Goal: Task Accomplishment & Management: Use online tool/utility

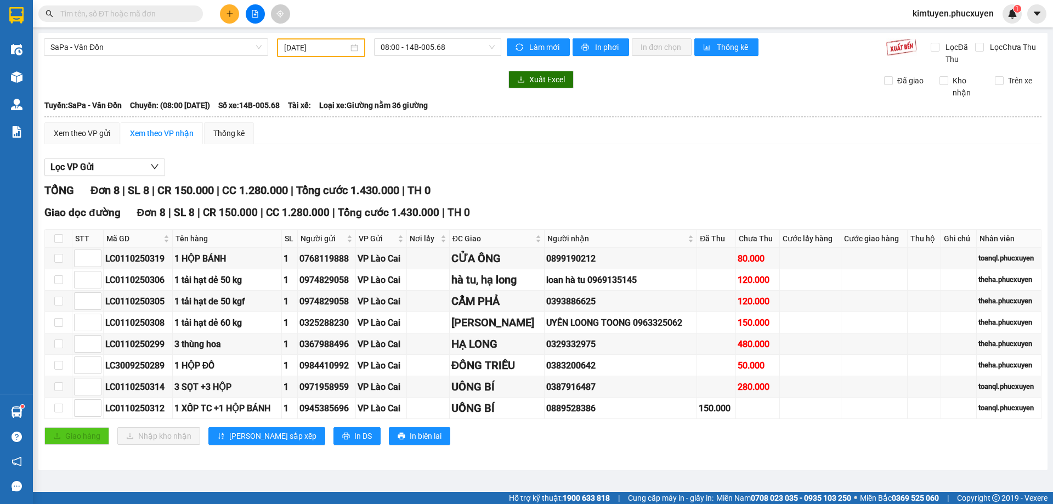
click at [127, 53] on span "SaPa - Vân Đồn" at bounding box center [155, 47] width 211 height 16
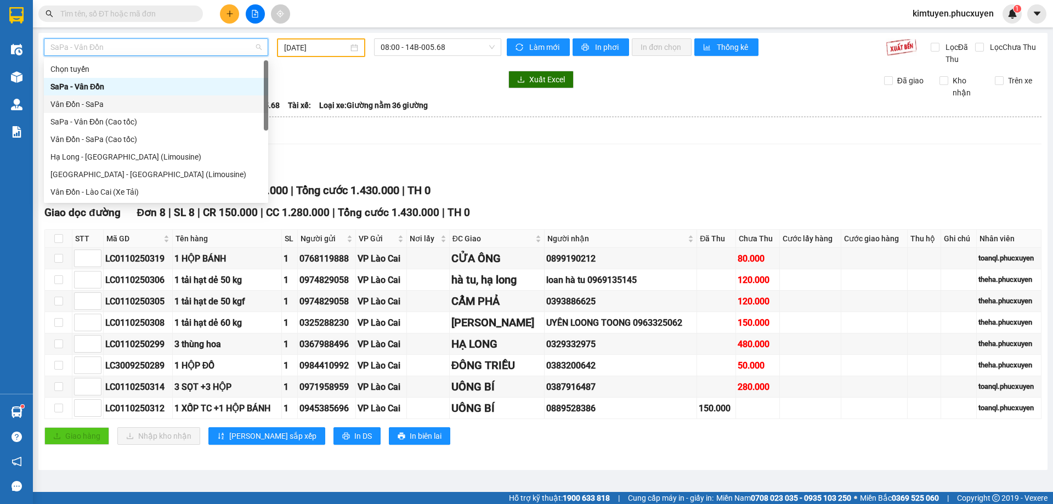
click at [95, 100] on div "Vân Đồn - SaPa" at bounding box center [155, 104] width 211 height 12
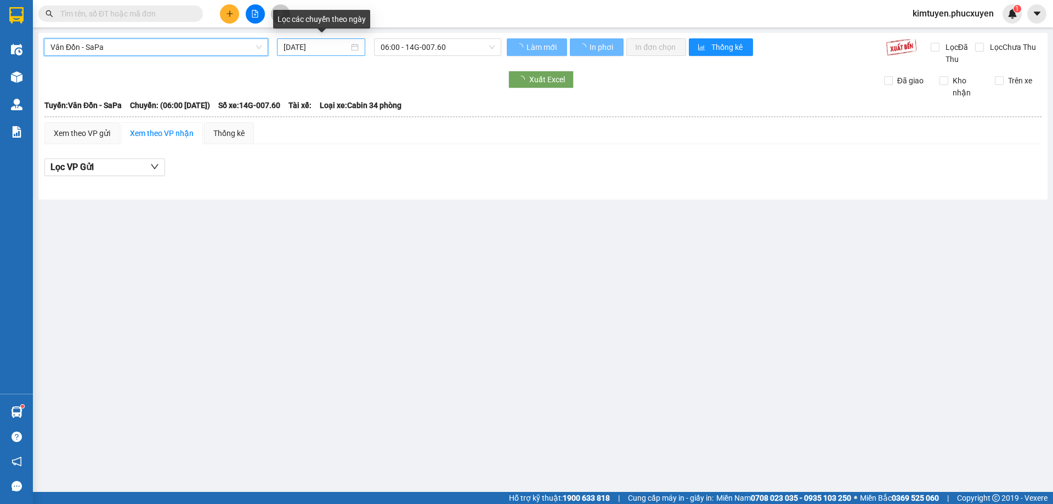
click at [352, 47] on div "[DATE]" at bounding box center [320, 47] width 75 height 12
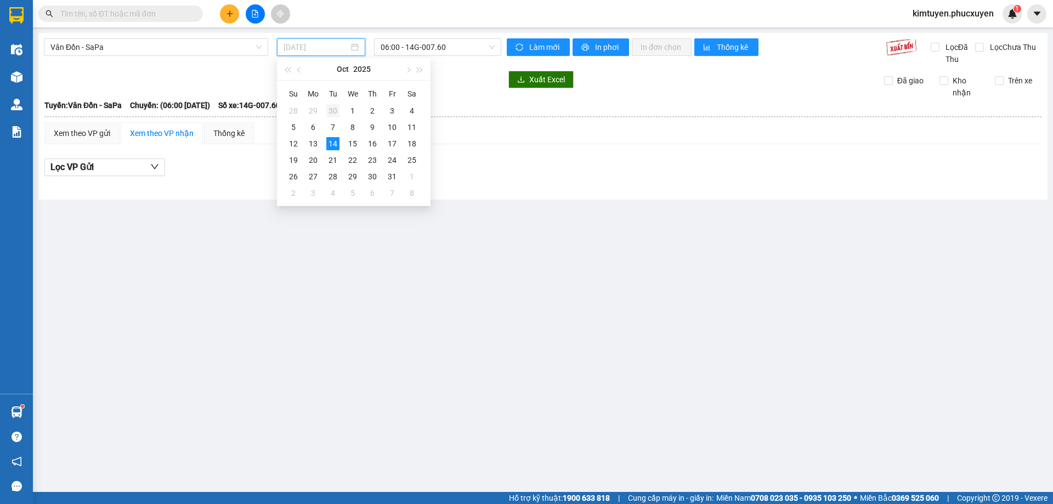
click at [332, 110] on div "30" at bounding box center [332, 110] width 13 height 13
type input "[DATE]"
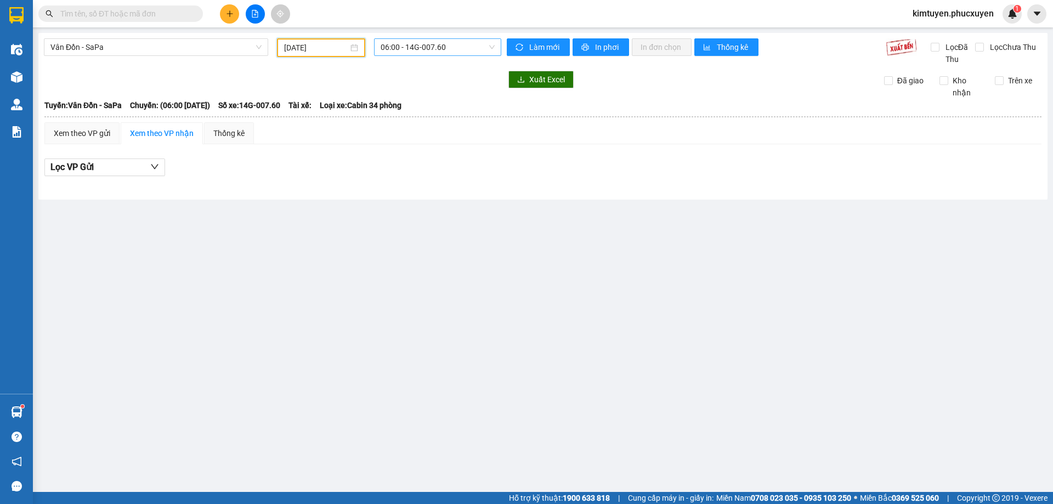
click at [430, 46] on span "06:00 - 14G-007.60" at bounding box center [437, 47] width 114 height 16
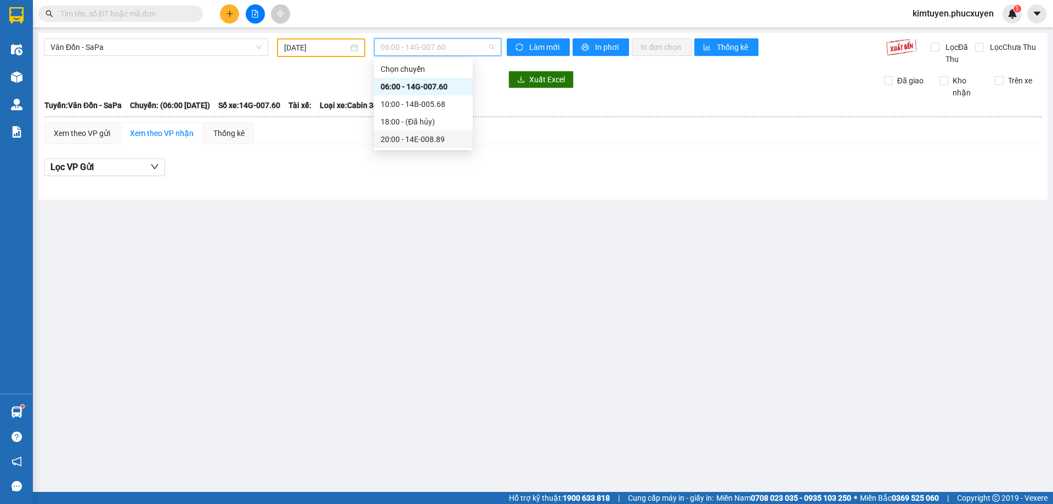
click at [434, 140] on div "20:00 - 14E-008.89" at bounding box center [423, 139] width 86 height 12
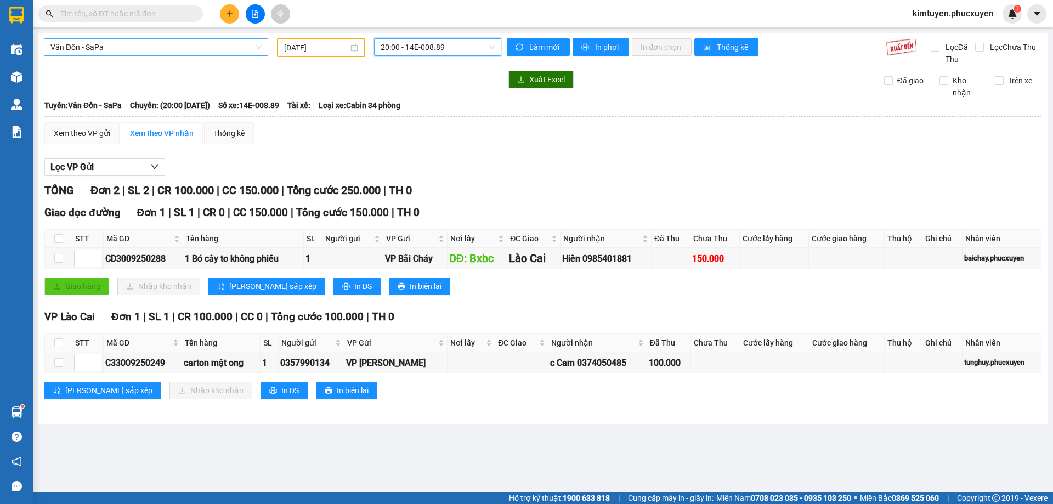
click at [84, 48] on span "Vân Đồn - SaPa" at bounding box center [155, 47] width 211 height 16
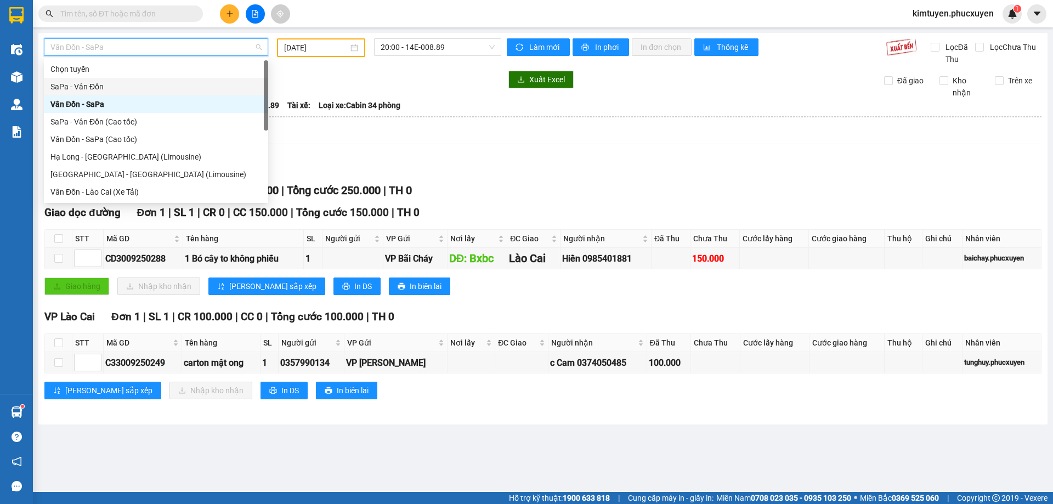
click at [96, 85] on div "SaPa - Vân Đồn" at bounding box center [155, 87] width 211 height 12
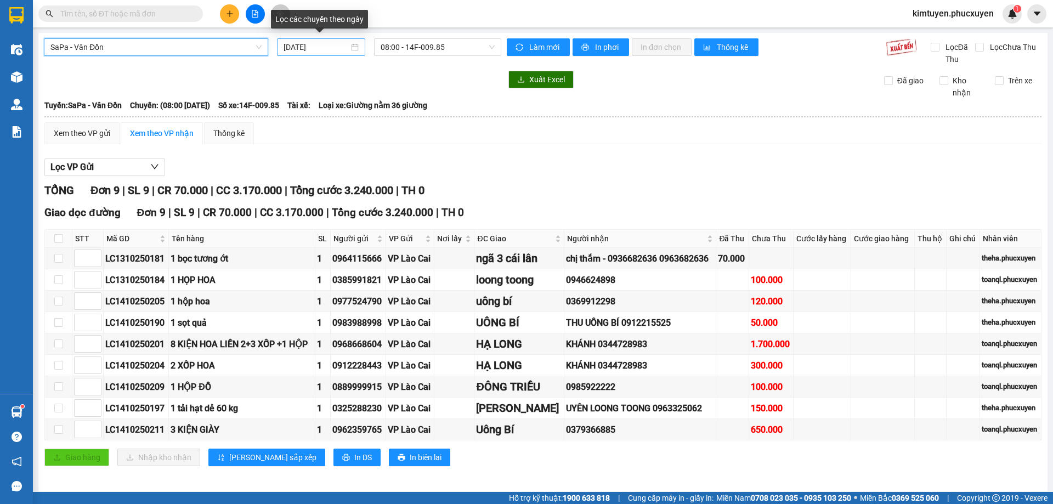
click at [354, 46] on div "[DATE]" at bounding box center [320, 47] width 75 height 12
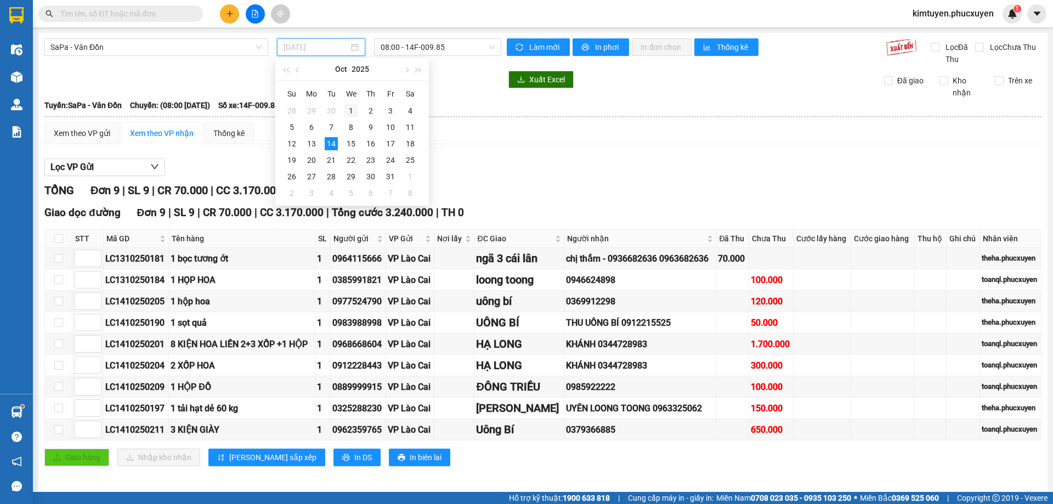
click at [351, 109] on div "1" at bounding box center [350, 110] width 13 height 13
type input "[DATE]"
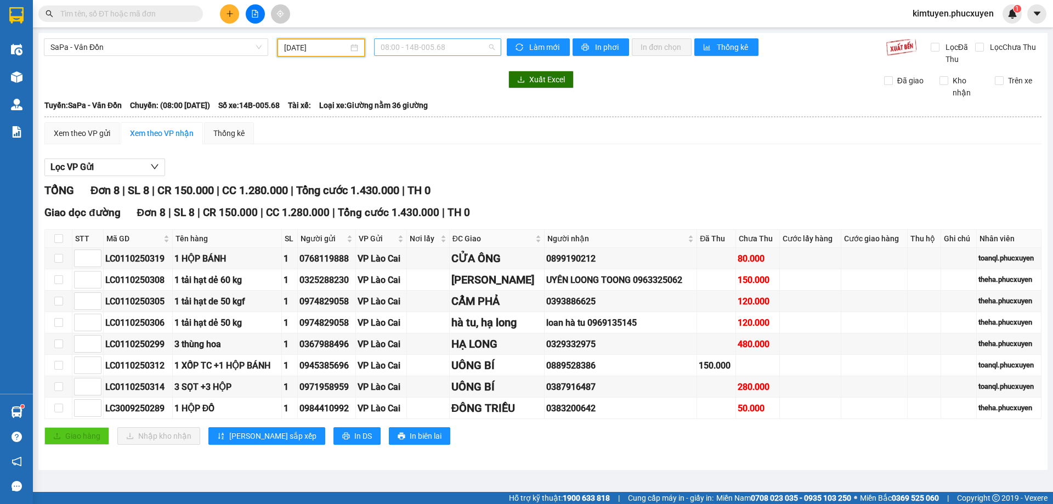
click at [443, 44] on span "08:00 - 14B-005.68" at bounding box center [437, 47] width 114 height 16
click at [430, 99] on div "11:00 - 14E-008.89" at bounding box center [423, 104] width 86 height 12
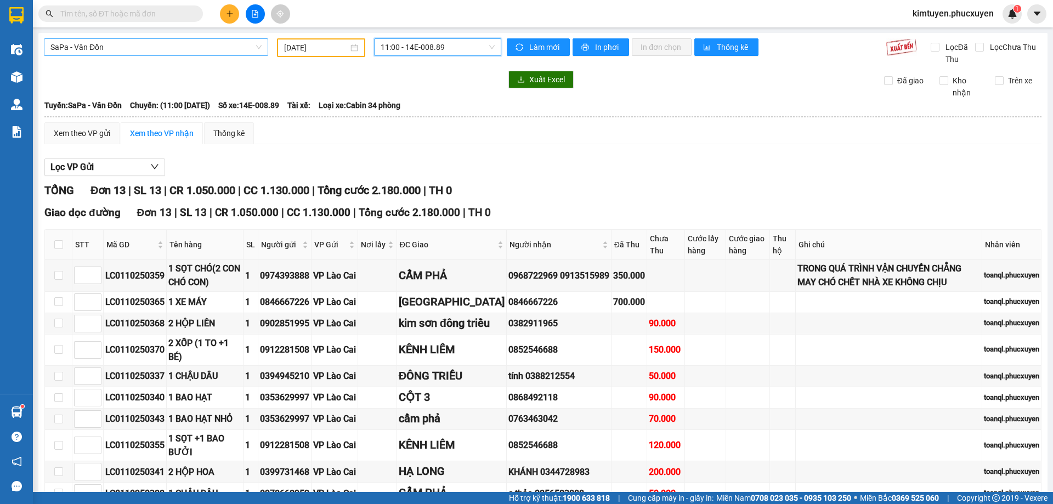
click at [128, 46] on span "SaPa - Vân Đồn" at bounding box center [155, 47] width 211 height 16
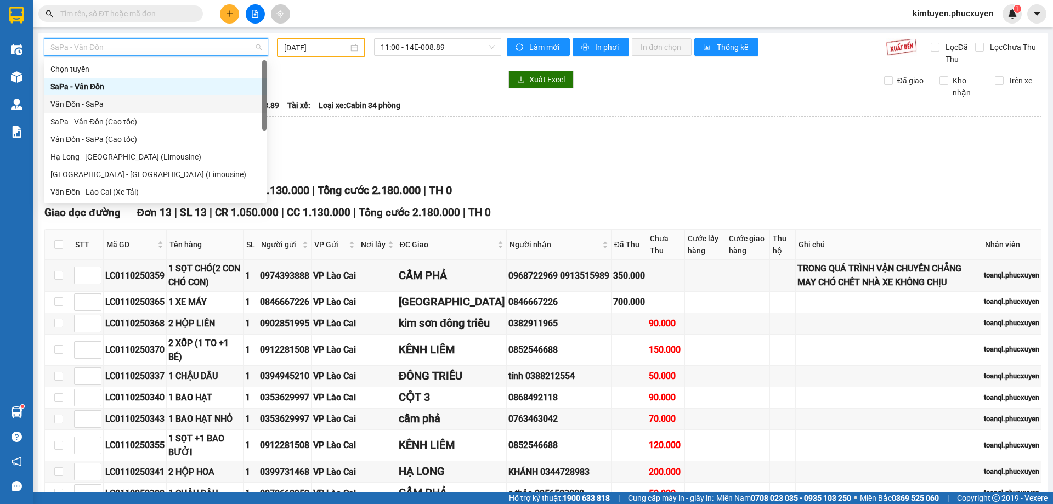
click at [98, 101] on div "Vân Đồn - SaPa" at bounding box center [154, 104] width 209 height 12
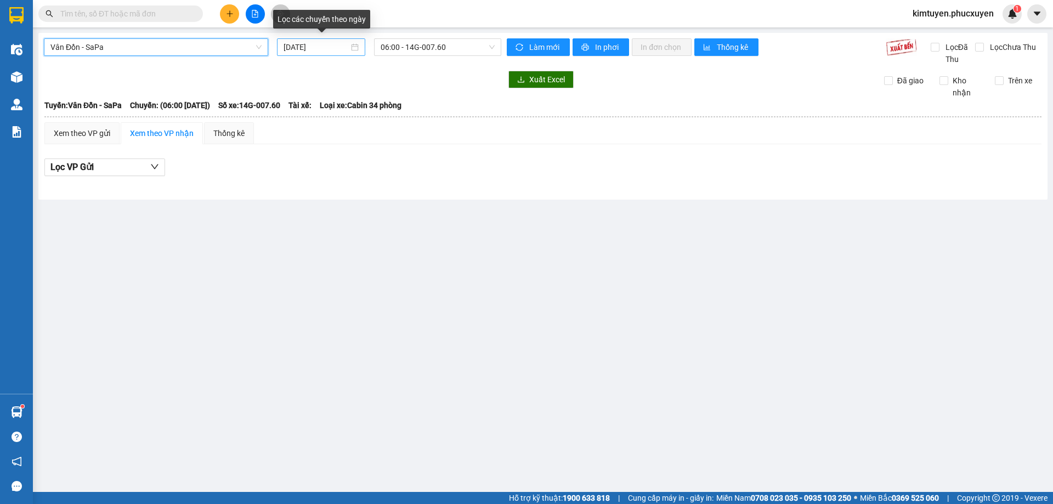
click at [352, 46] on div "[DATE]" at bounding box center [320, 47] width 75 height 12
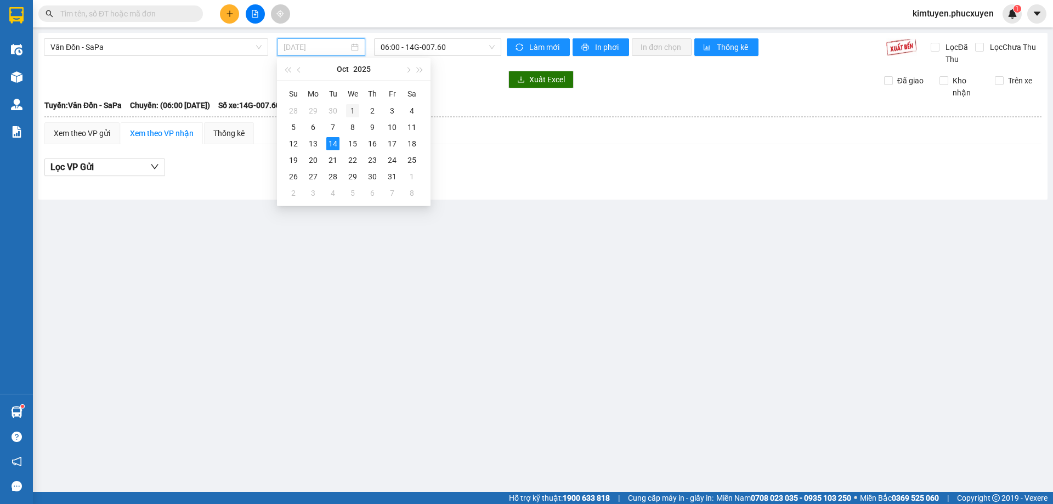
click at [356, 107] on div "1" at bounding box center [352, 110] width 13 height 13
type input "[DATE]"
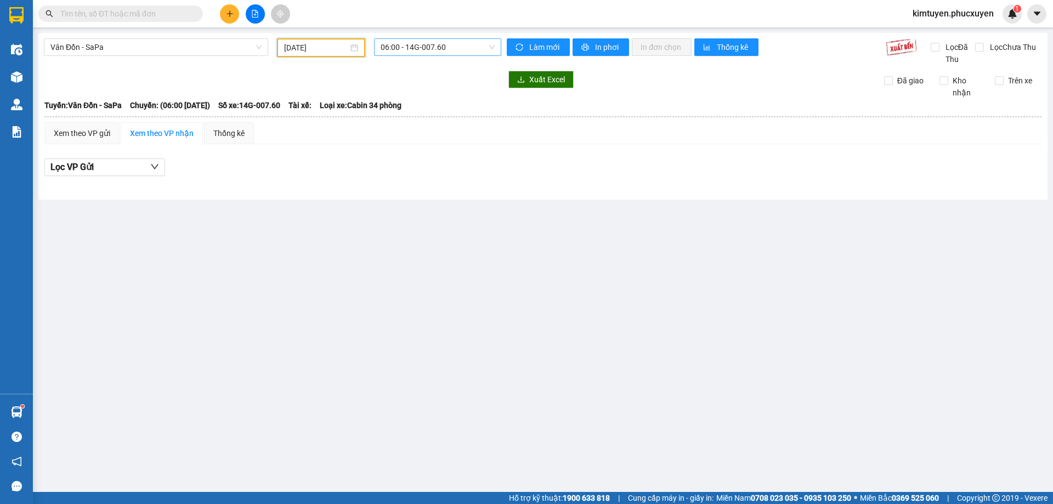
click at [445, 48] on span "06:00 - 14G-007.60" at bounding box center [437, 47] width 114 height 16
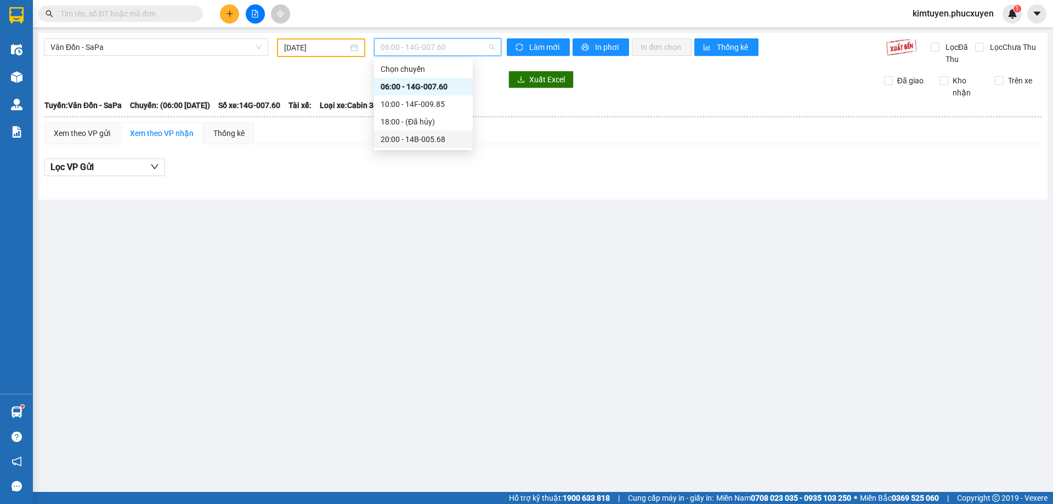
click at [451, 133] on div "20:00 - 14B-005.68" at bounding box center [423, 139] width 86 height 12
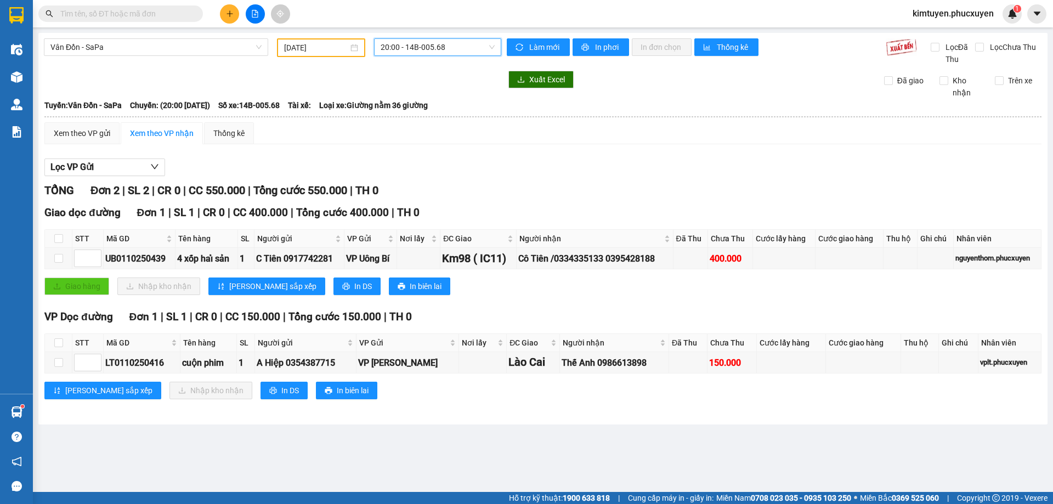
click at [96, 45] on span "Vân Đồn - SaPa" at bounding box center [155, 47] width 211 height 16
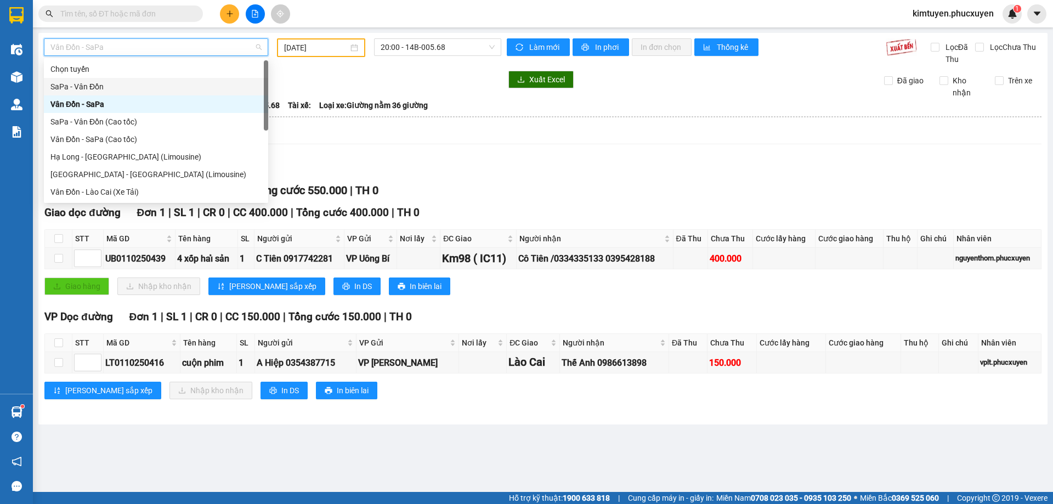
drag, startPoint x: 96, startPoint y: 89, endPoint x: 382, endPoint y: 68, distance: 286.4
click at [97, 88] on div "SaPa - Vân Đồn" at bounding box center [155, 87] width 211 height 12
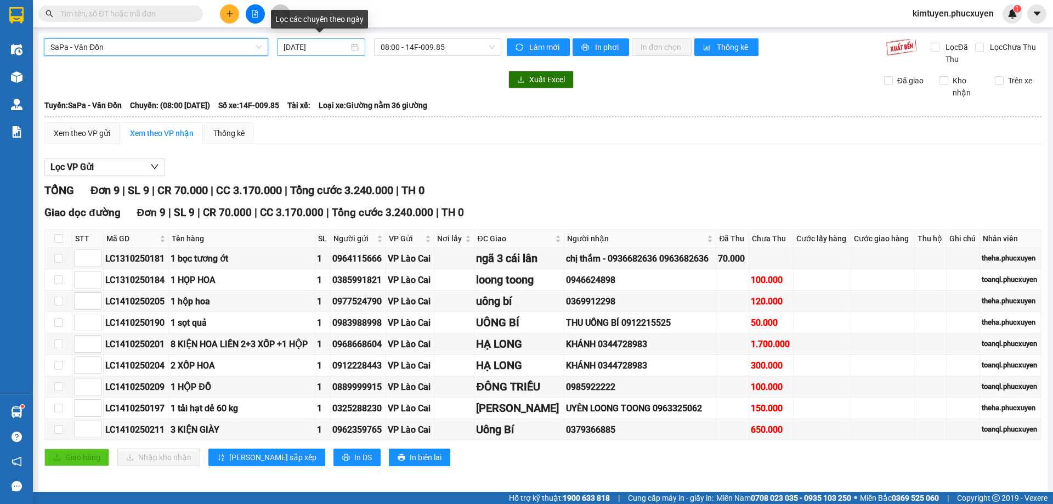
click at [359, 46] on div "[DATE]" at bounding box center [321, 47] width 88 height 18
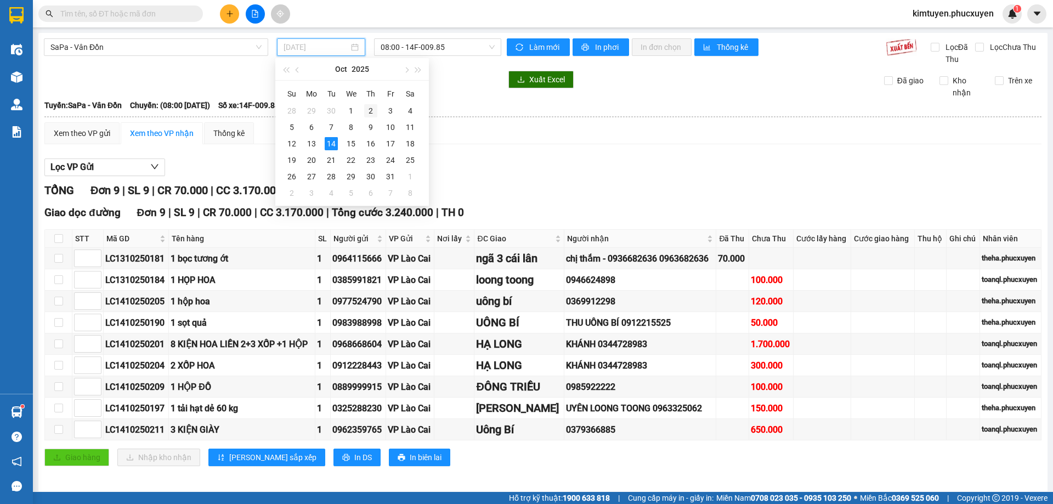
click at [366, 112] on div "2" at bounding box center [370, 110] width 13 height 13
type input "[DATE]"
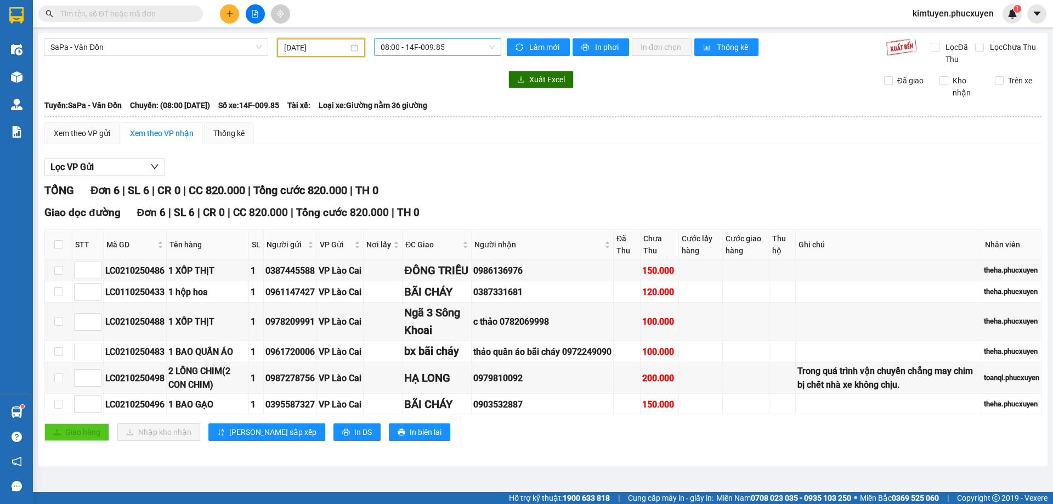
click at [436, 47] on span "08:00 - 14F-009.85" at bounding box center [437, 47] width 114 height 16
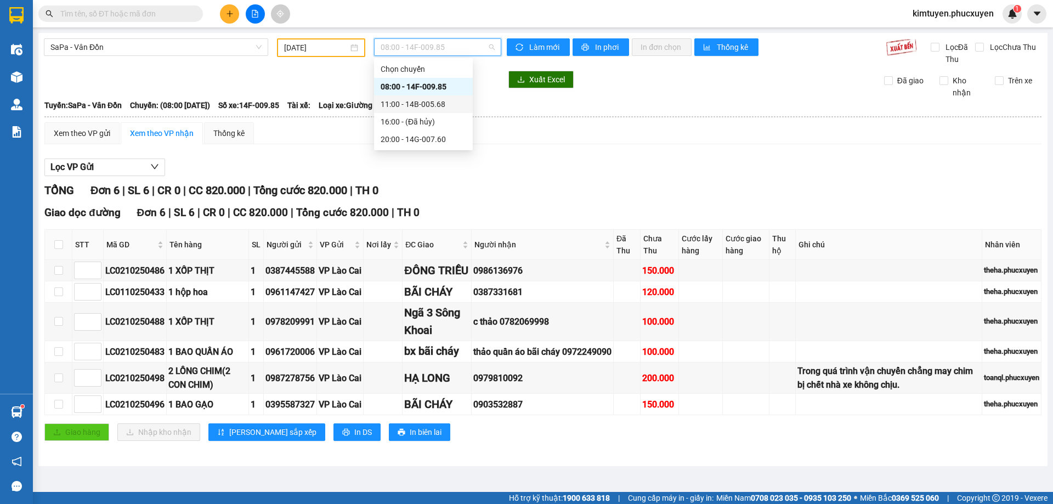
click at [448, 100] on div "11:00 - 14B-005.68" at bounding box center [423, 104] width 86 height 12
